Goal: Task Accomplishment & Management: Complete application form

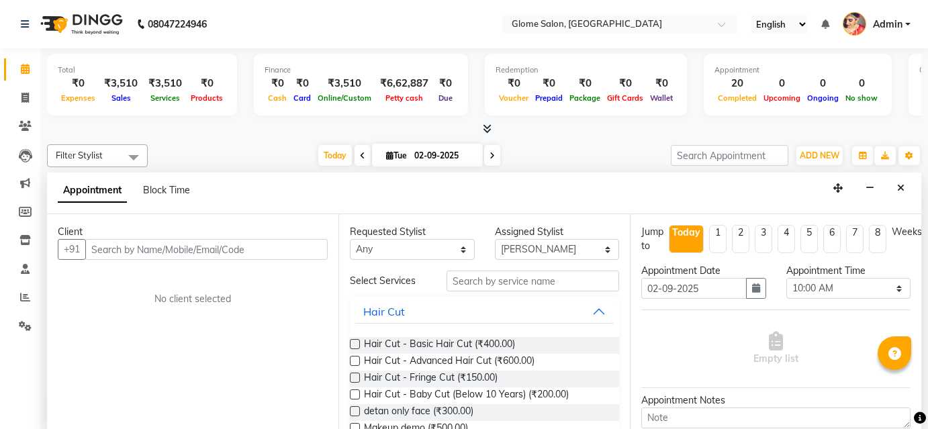
select select "34176"
select select "600"
select select "tentative"
type input "7204905003"
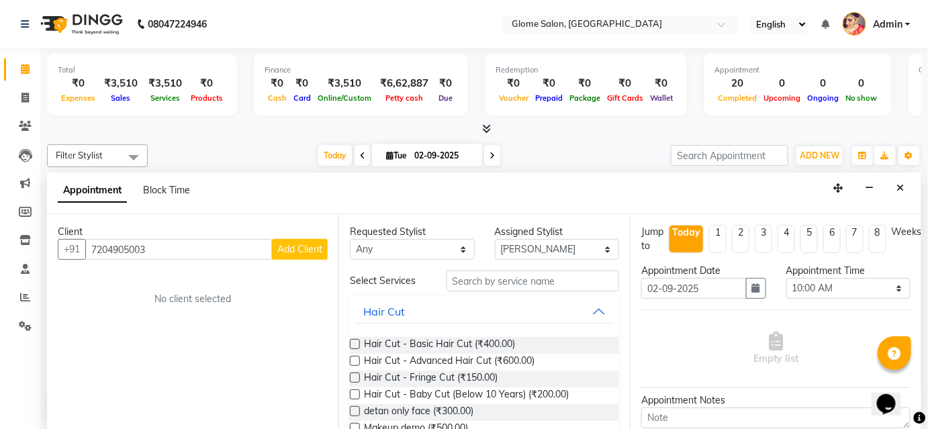
click at [311, 247] on span "Add Client" at bounding box center [299, 249] width 45 height 12
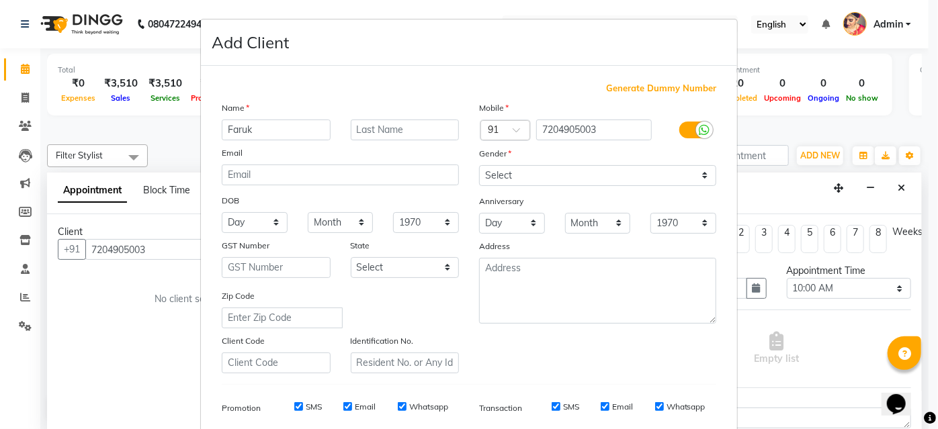
type input "Faruk"
click at [533, 179] on select "Select [DEMOGRAPHIC_DATA] [DEMOGRAPHIC_DATA] Other Prefer Not To Say" at bounding box center [597, 175] width 237 height 21
select select "[DEMOGRAPHIC_DATA]"
click at [479, 165] on select "Select [DEMOGRAPHIC_DATA] [DEMOGRAPHIC_DATA] Other Prefer Not To Say" at bounding box center [597, 175] width 237 height 21
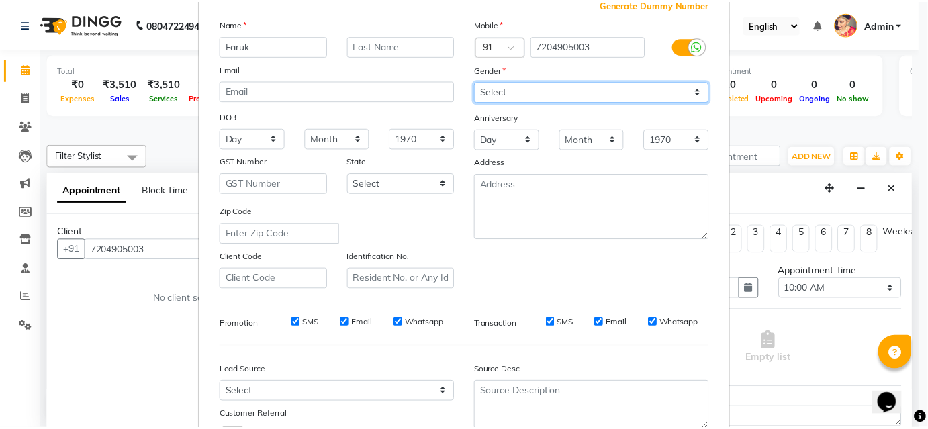
scroll to position [189, 0]
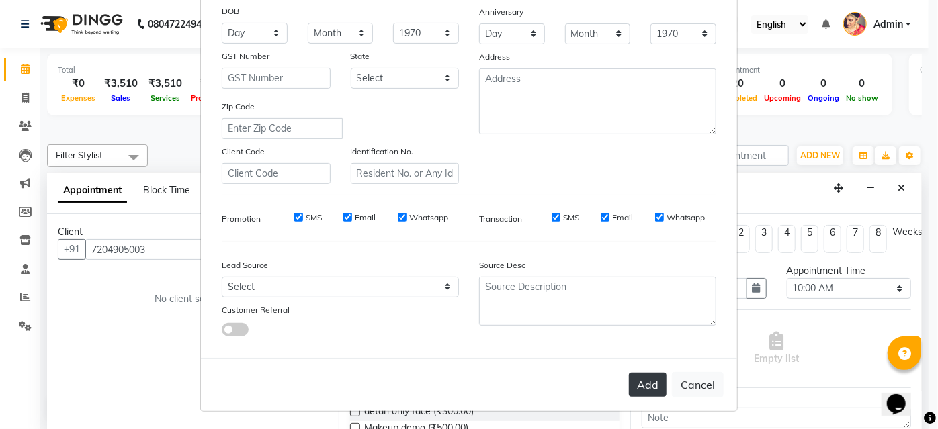
click at [653, 382] on button "Add" at bounding box center [648, 385] width 38 height 24
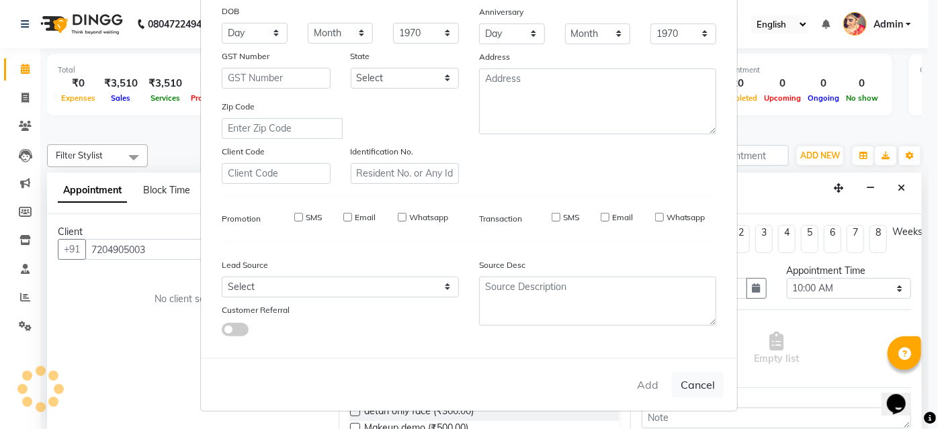
select select
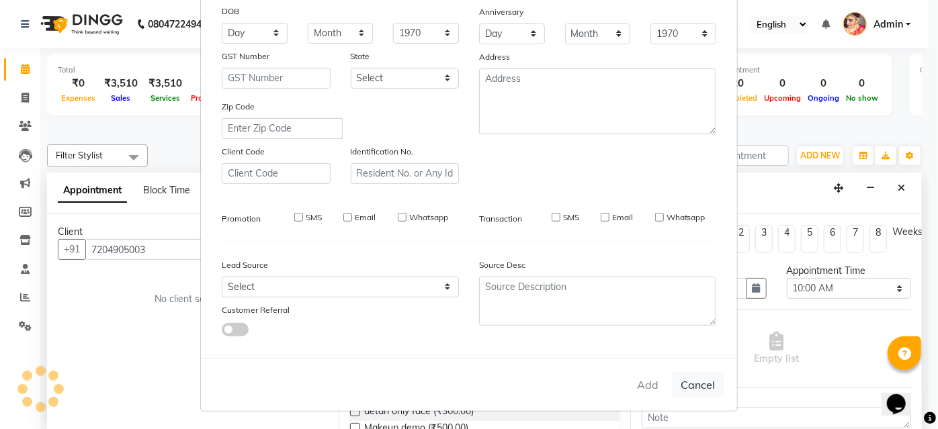
select select
checkbox input "false"
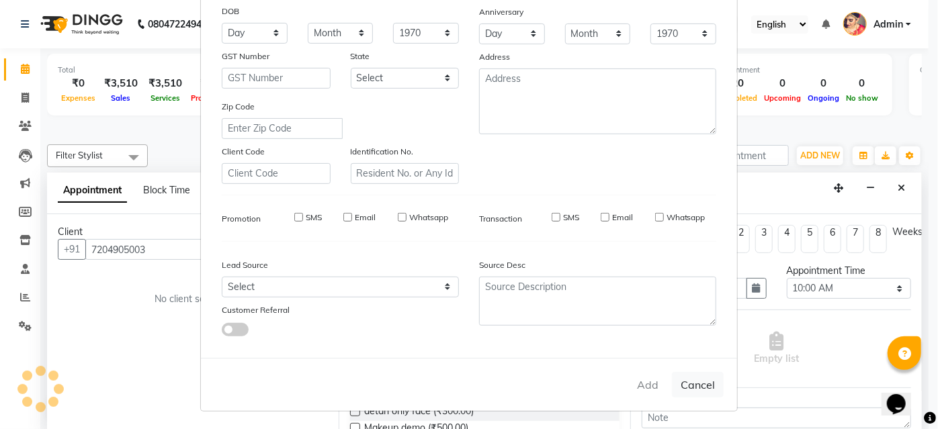
checkbox input "false"
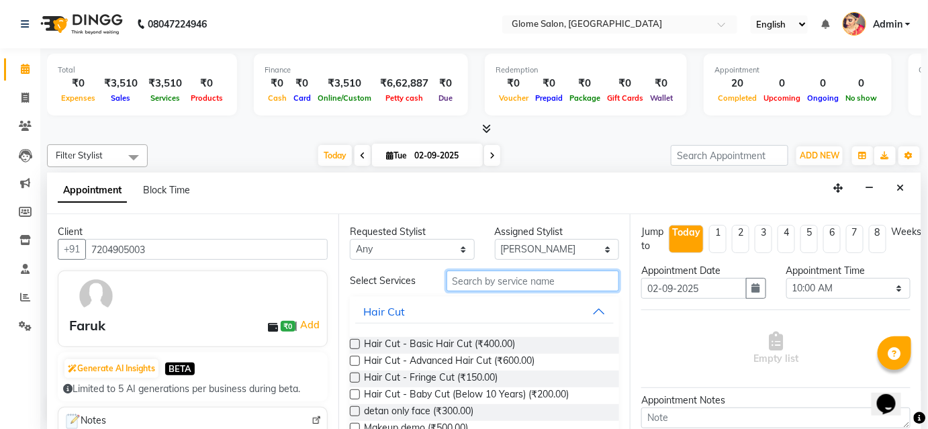
click at [566, 273] on input "text" at bounding box center [533, 281] width 173 height 21
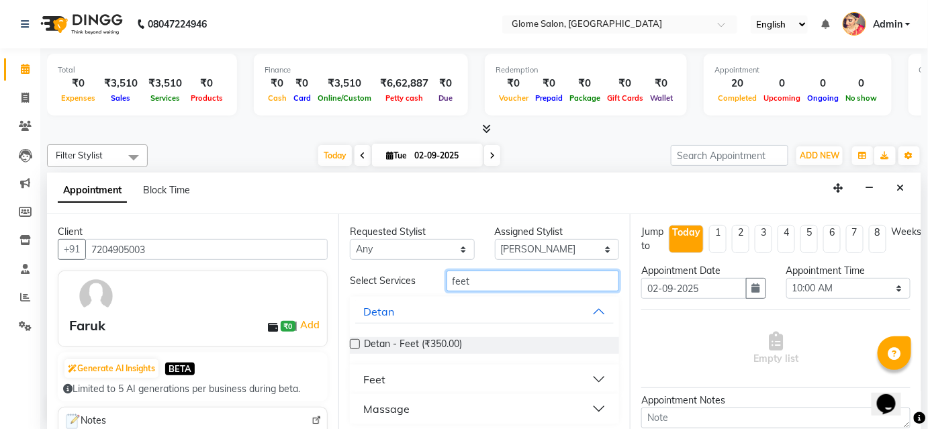
type input "feet"
click at [519, 371] on button "Feet" at bounding box center [484, 379] width 259 height 24
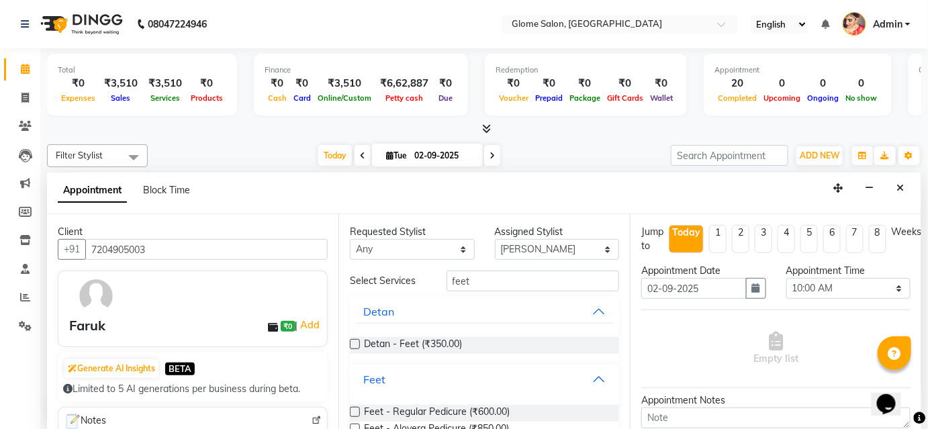
click at [521, 371] on button "Feet" at bounding box center [484, 379] width 259 height 24
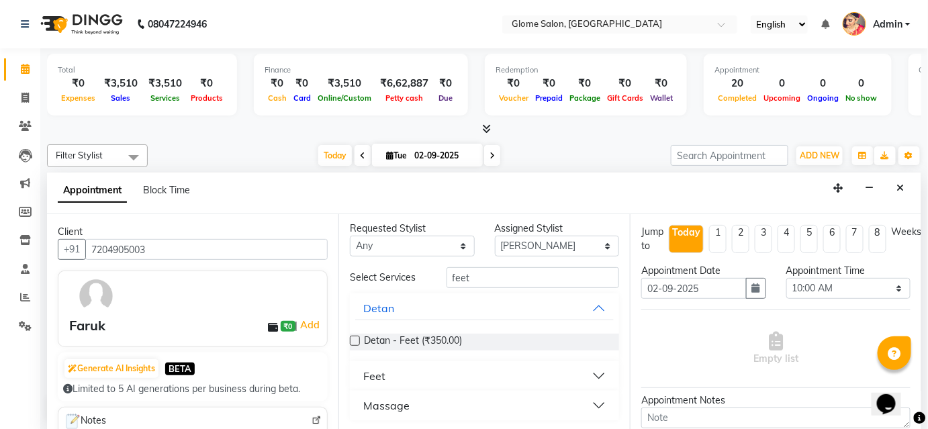
click at [509, 380] on button "Feet" at bounding box center [484, 376] width 259 height 24
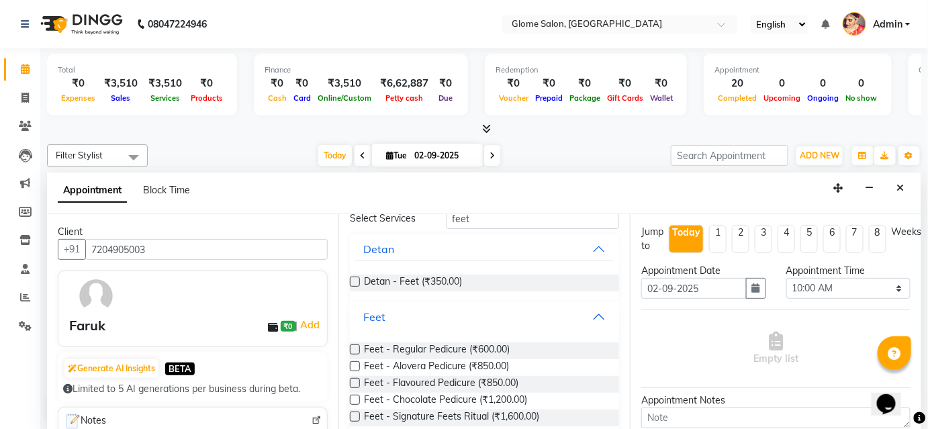
scroll to position [64, 0]
click at [503, 346] on span "Feet - Regular Pedicure (₹600.00)" at bounding box center [437, 349] width 146 height 17
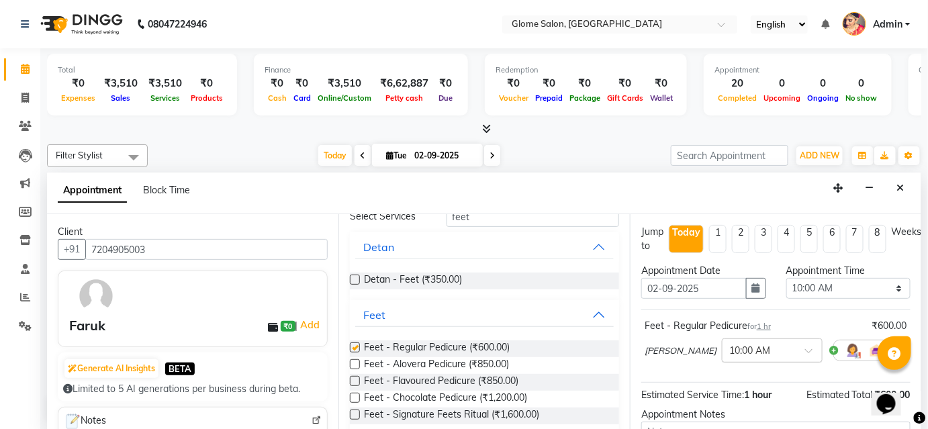
checkbox input "false"
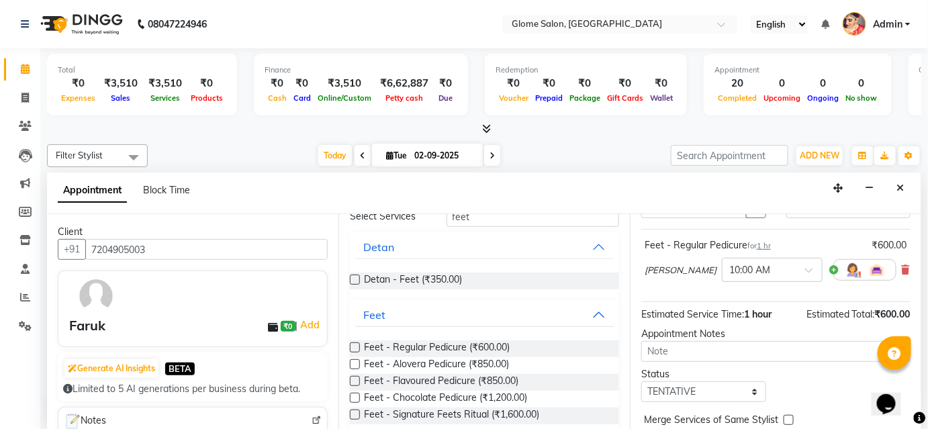
scroll to position [138, 0]
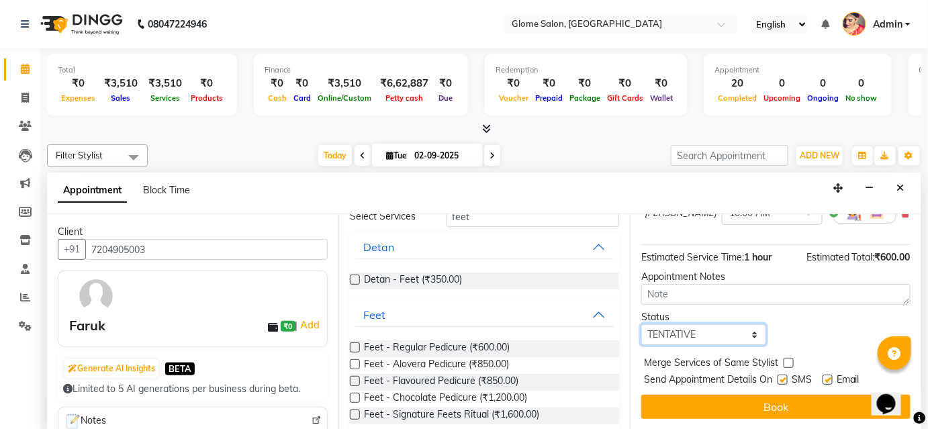
click at [691, 335] on select "Select TENTATIVE CONFIRM CHECK-IN UPCOMING" at bounding box center [704, 334] width 125 height 21
select select "confirm booking"
click at [642, 324] on select "Select TENTATIVE CONFIRM CHECK-IN UPCOMING" at bounding box center [704, 334] width 125 height 21
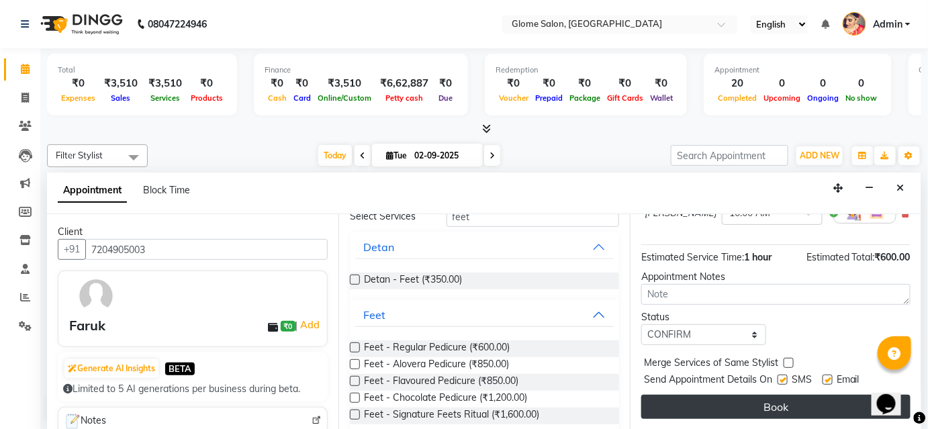
click at [705, 408] on button "Book" at bounding box center [776, 407] width 269 height 24
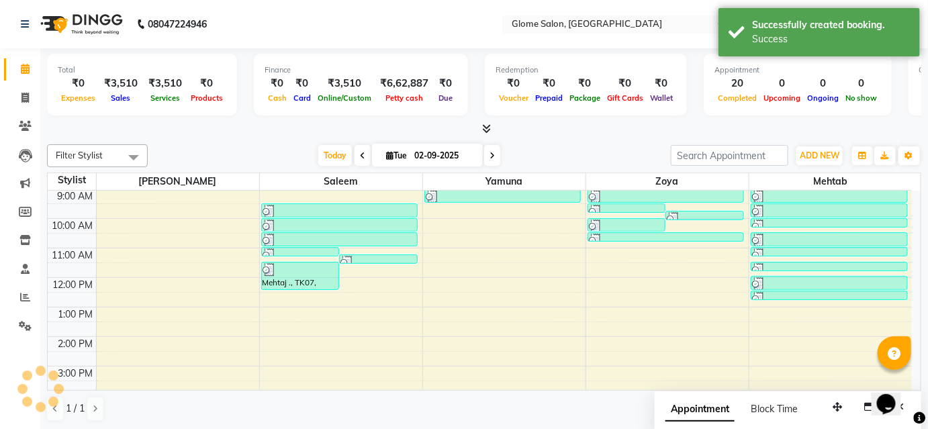
scroll to position [0, 0]
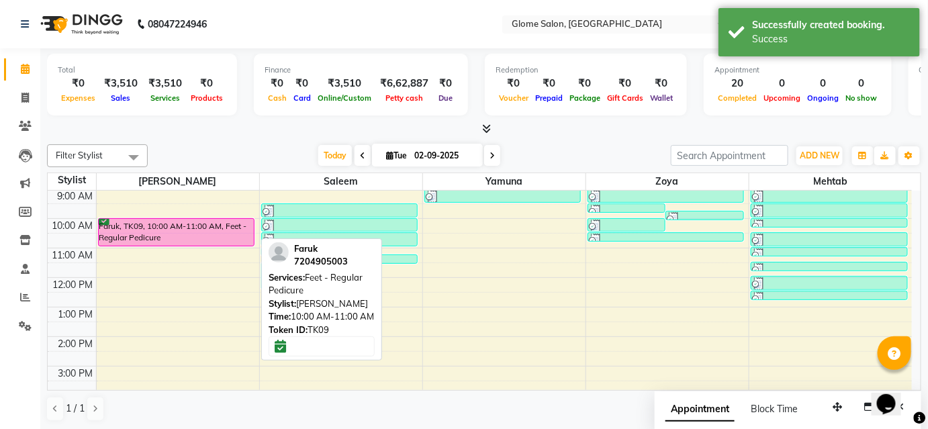
click at [210, 234] on div "Faruk, TK09, 10:00 AM-11:00 AM, Feet - Regular Pedicure" at bounding box center [177, 232] width 156 height 27
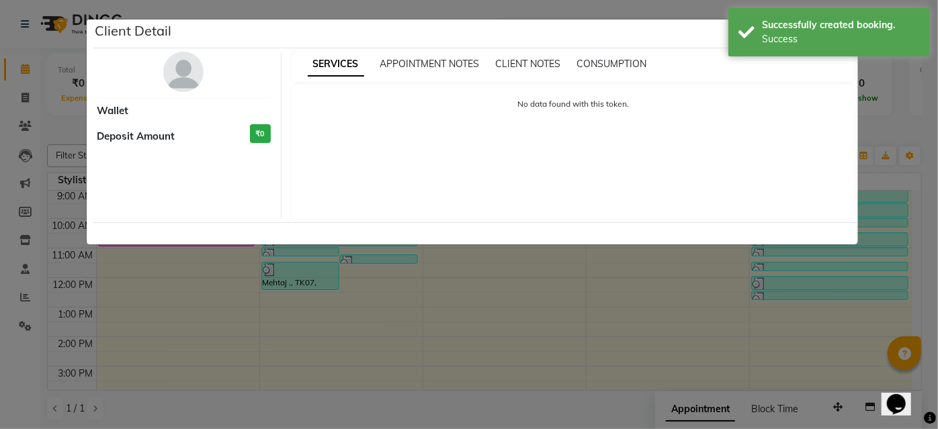
select select "6"
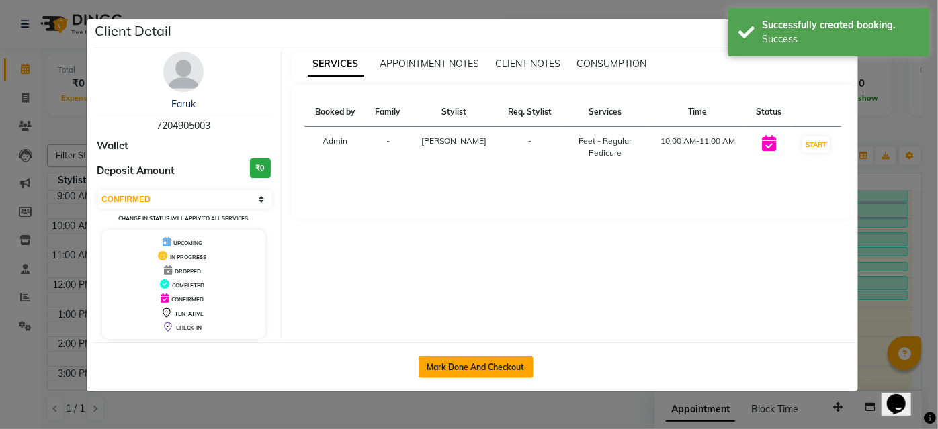
click at [439, 368] on button "Mark Done And Checkout" at bounding box center [476, 367] width 115 height 21
select select "5199"
select select "service"
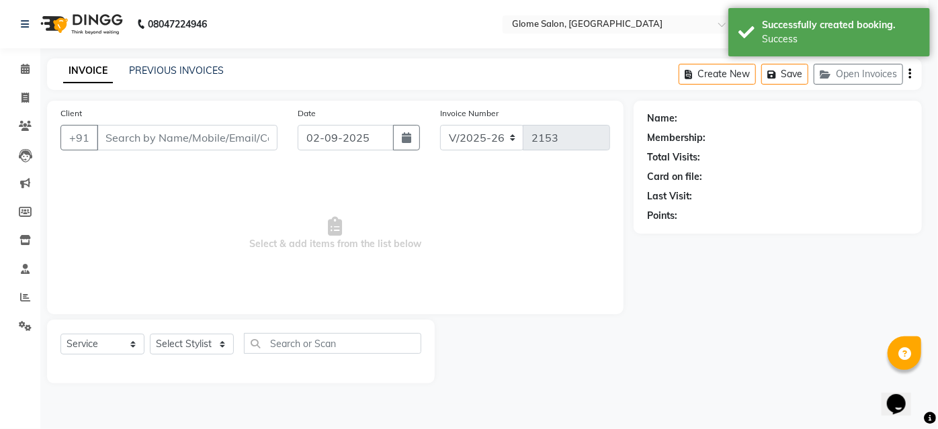
select select "3"
type input "7204905003"
select select "34176"
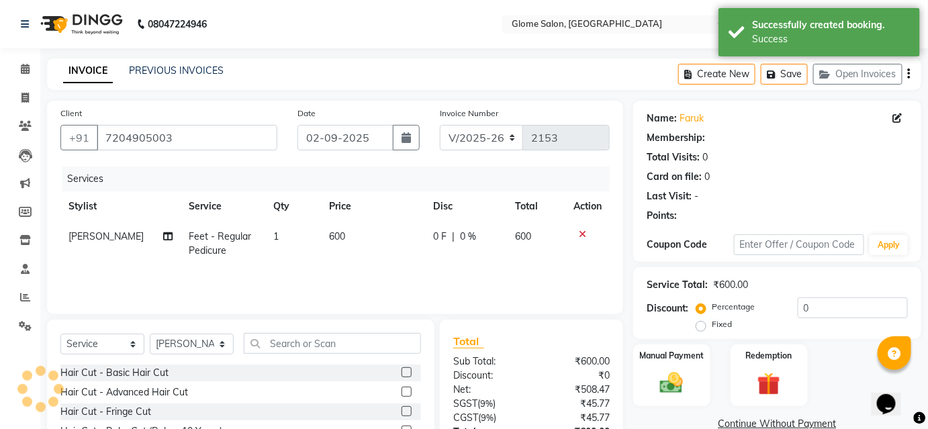
select select "1: Object"
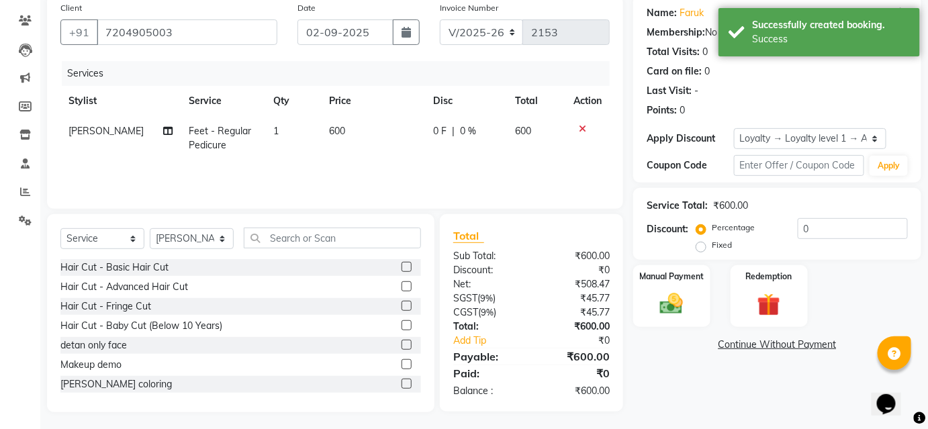
scroll to position [108, 0]
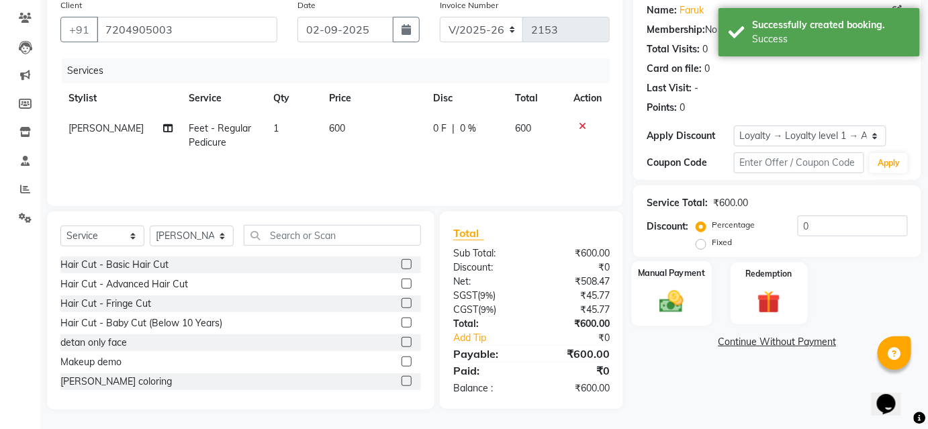
click at [683, 296] on img at bounding box center [671, 302] width 39 height 28
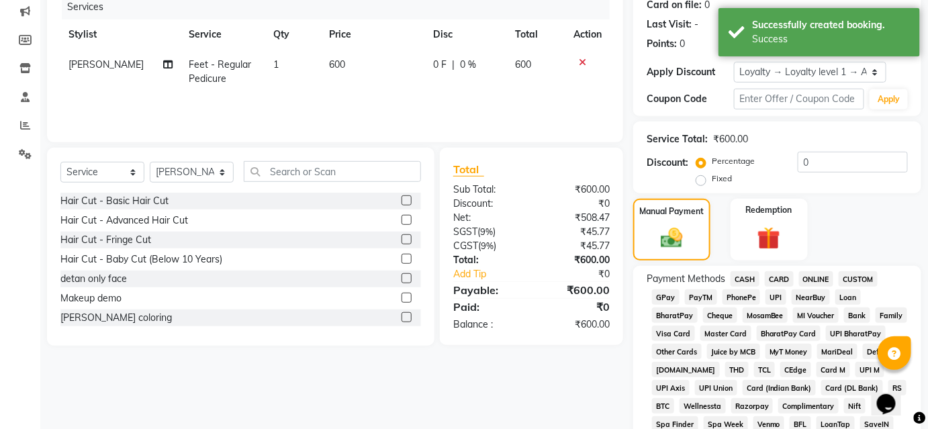
scroll to position [230, 0]
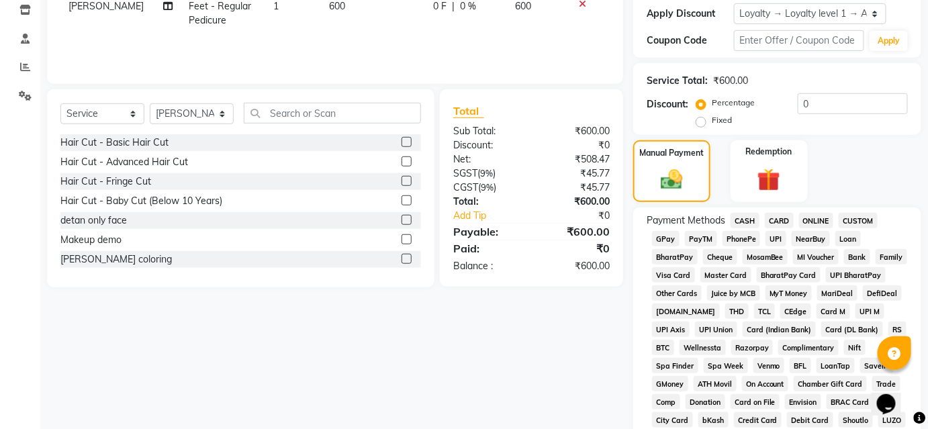
click at [775, 236] on span "UPI" at bounding box center [776, 238] width 21 height 15
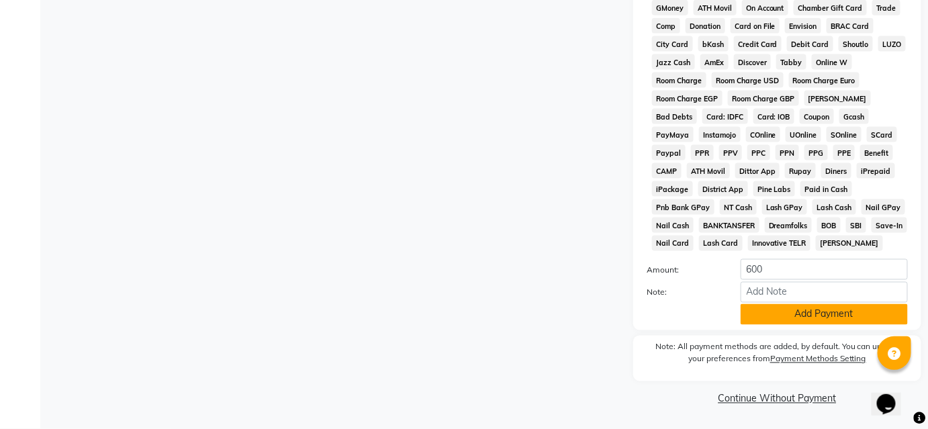
scroll to position [608, 0]
drag, startPoint x: 812, startPoint y: 310, endPoint x: 806, endPoint y: 373, distance: 62.8
click at [811, 311] on button "Add Payment" at bounding box center [824, 314] width 167 height 21
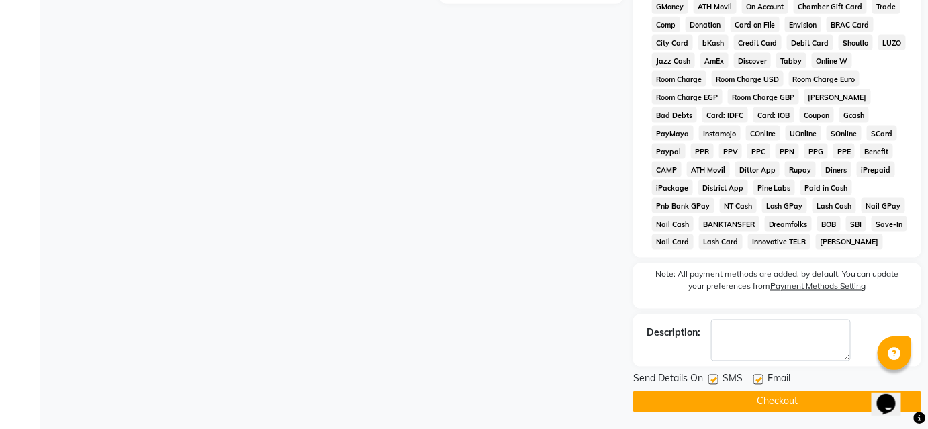
click at [817, 403] on button "Checkout" at bounding box center [777, 402] width 288 height 21
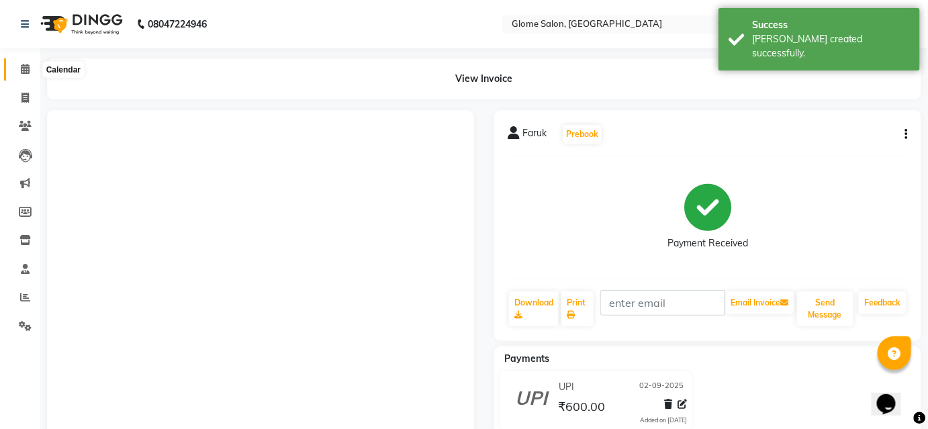
click at [27, 73] on icon at bounding box center [25, 69] width 9 height 10
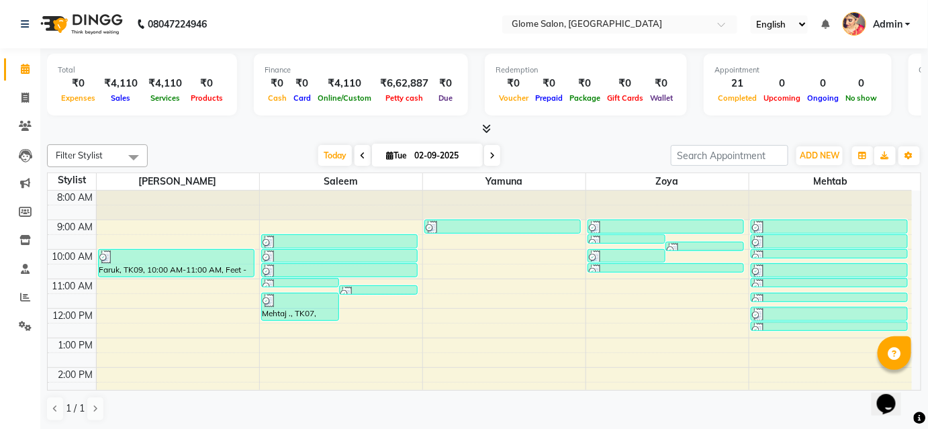
click at [899, 20] on span "Admin" at bounding box center [888, 24] width 30 height 14
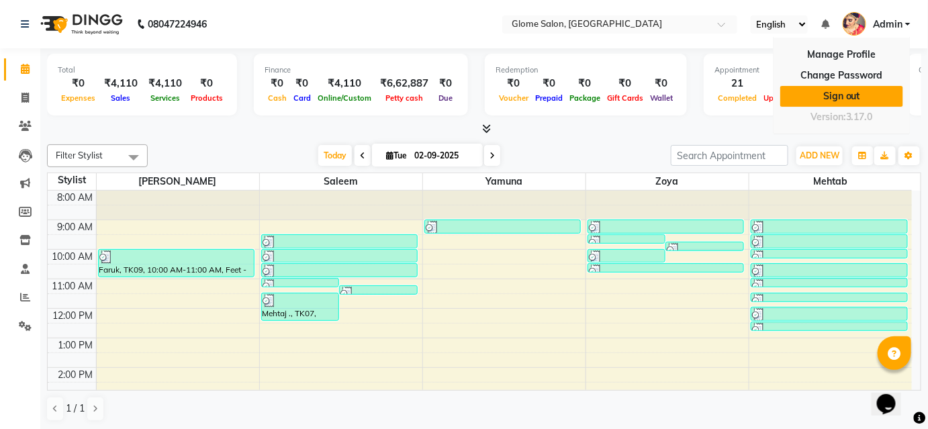
click at [867, 97] on link "Sign out" at bounding box center [842, 96] width 123 height 21
